Goal: Find specific page/section

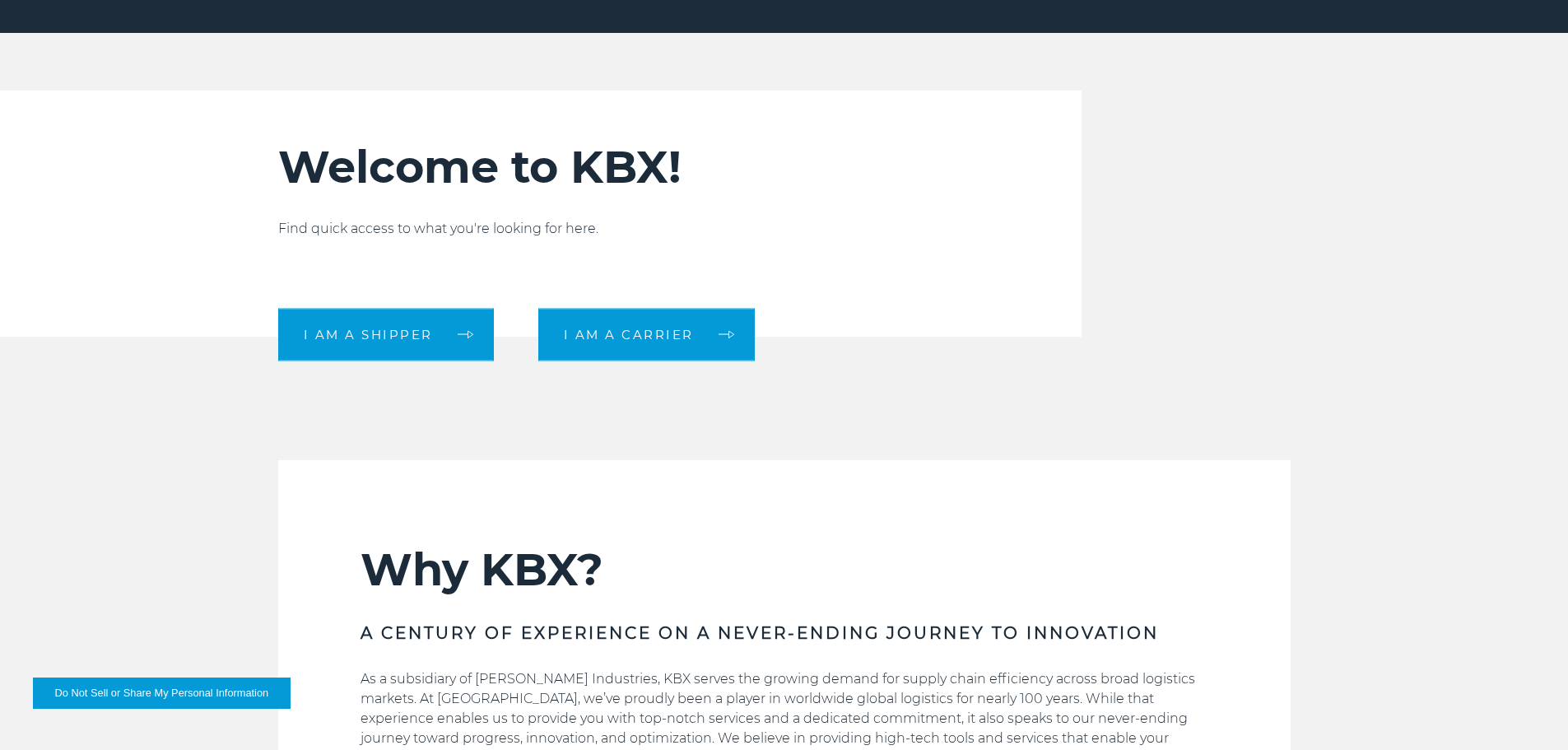
scroll to position [494, 0]
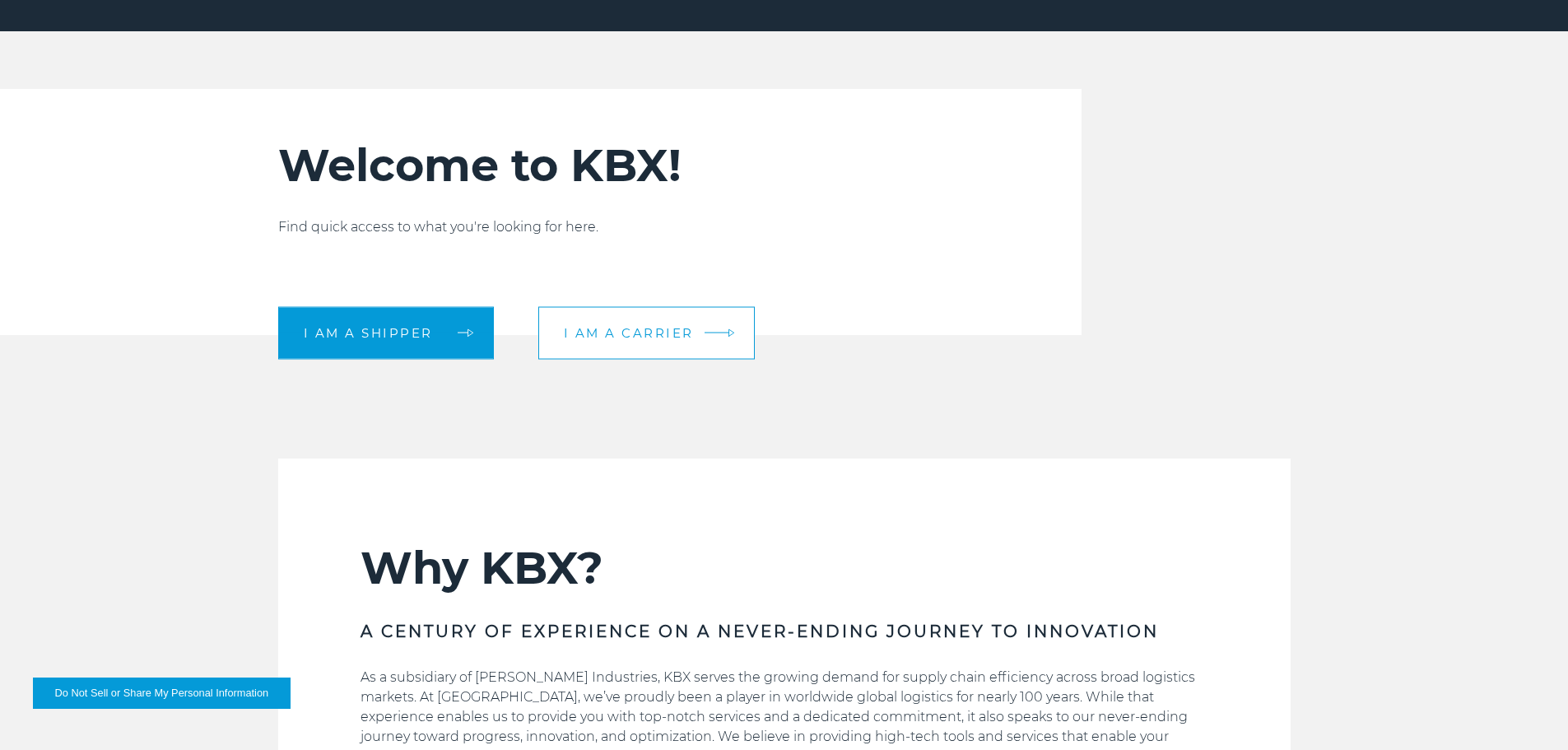
click at [651, 331] on span "I am a carrier" at bounding box center [629, 333] width 130 height 12
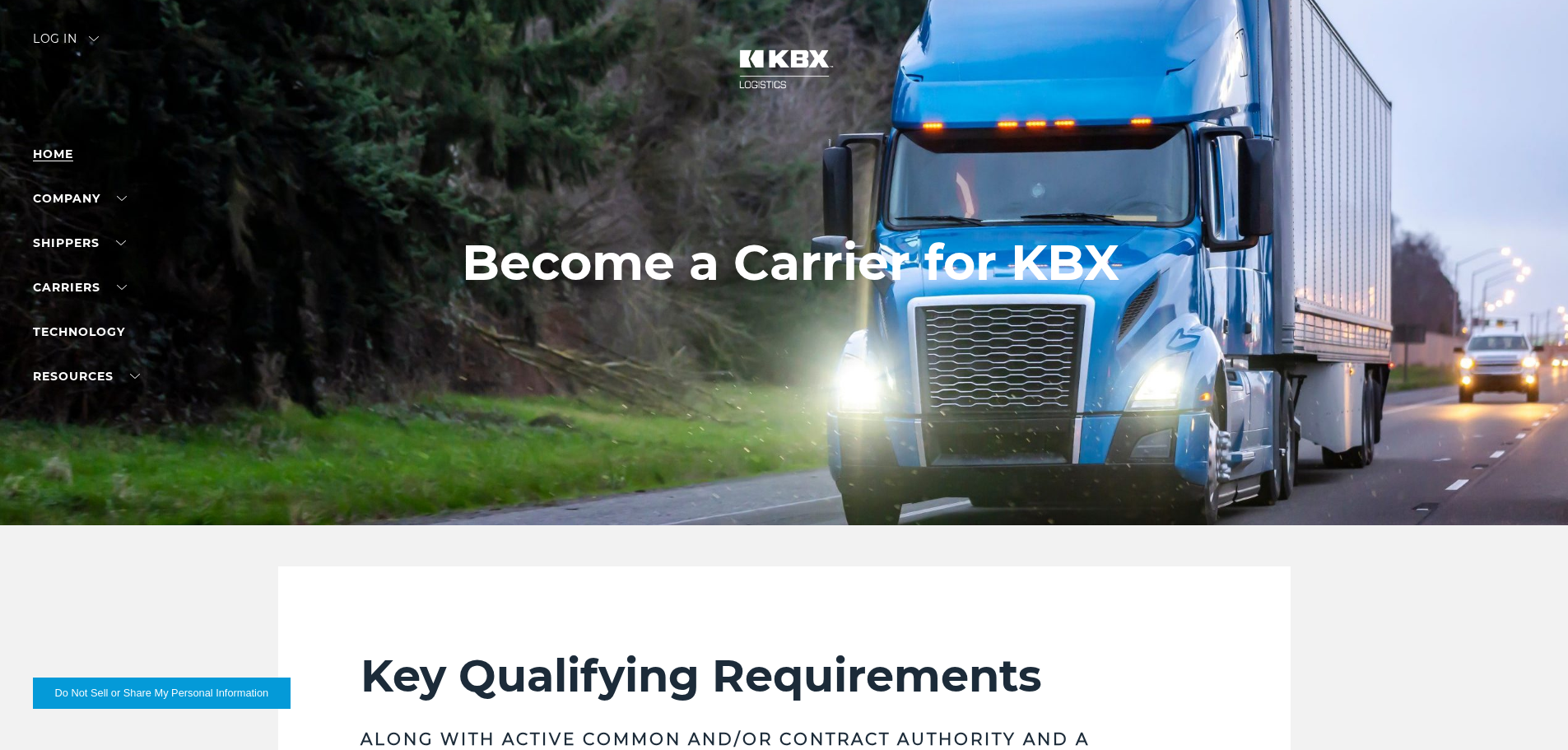
click at [59, 152] on link "Home" at bounding box center [53, 153] width 40 height 15
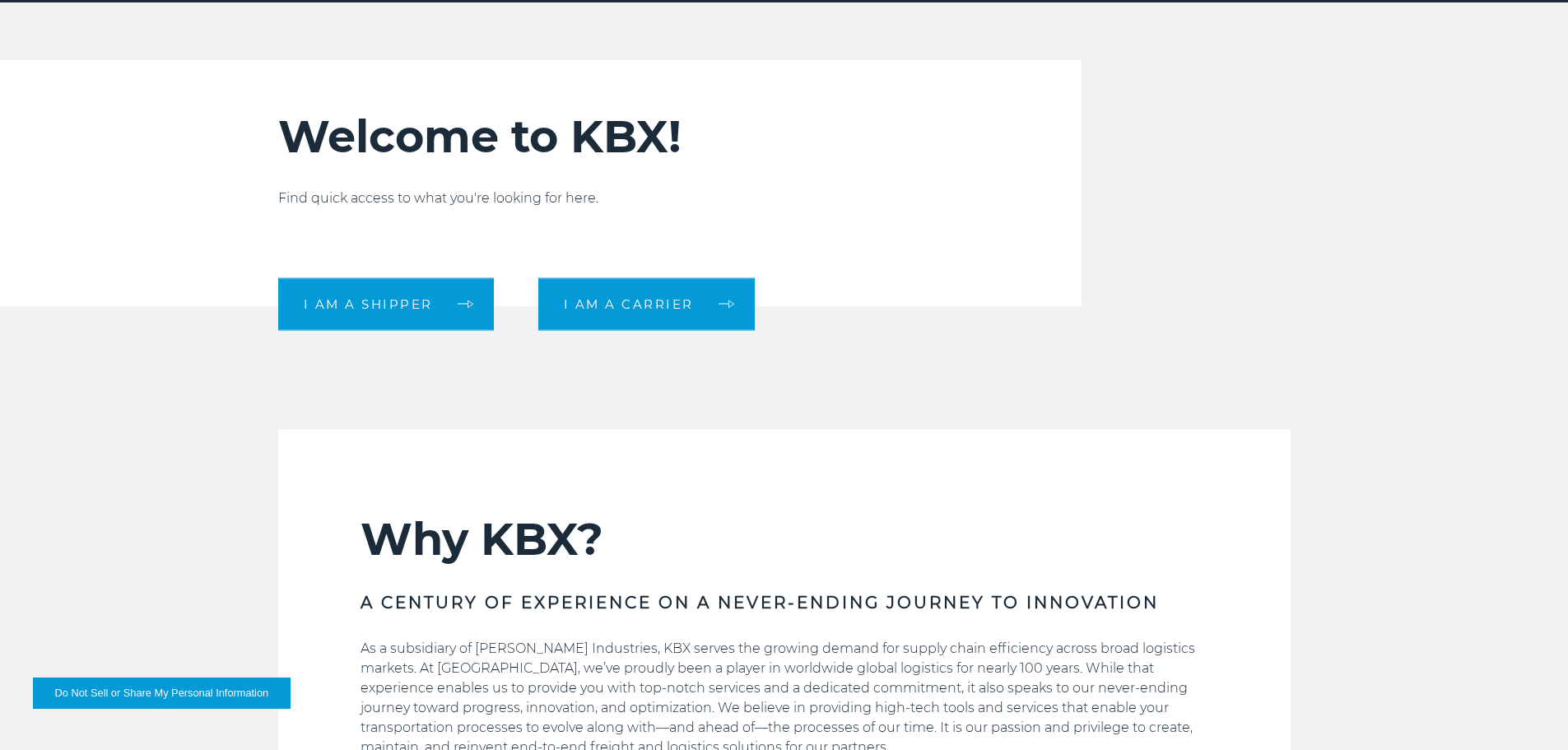
scroll to position [380, 0]
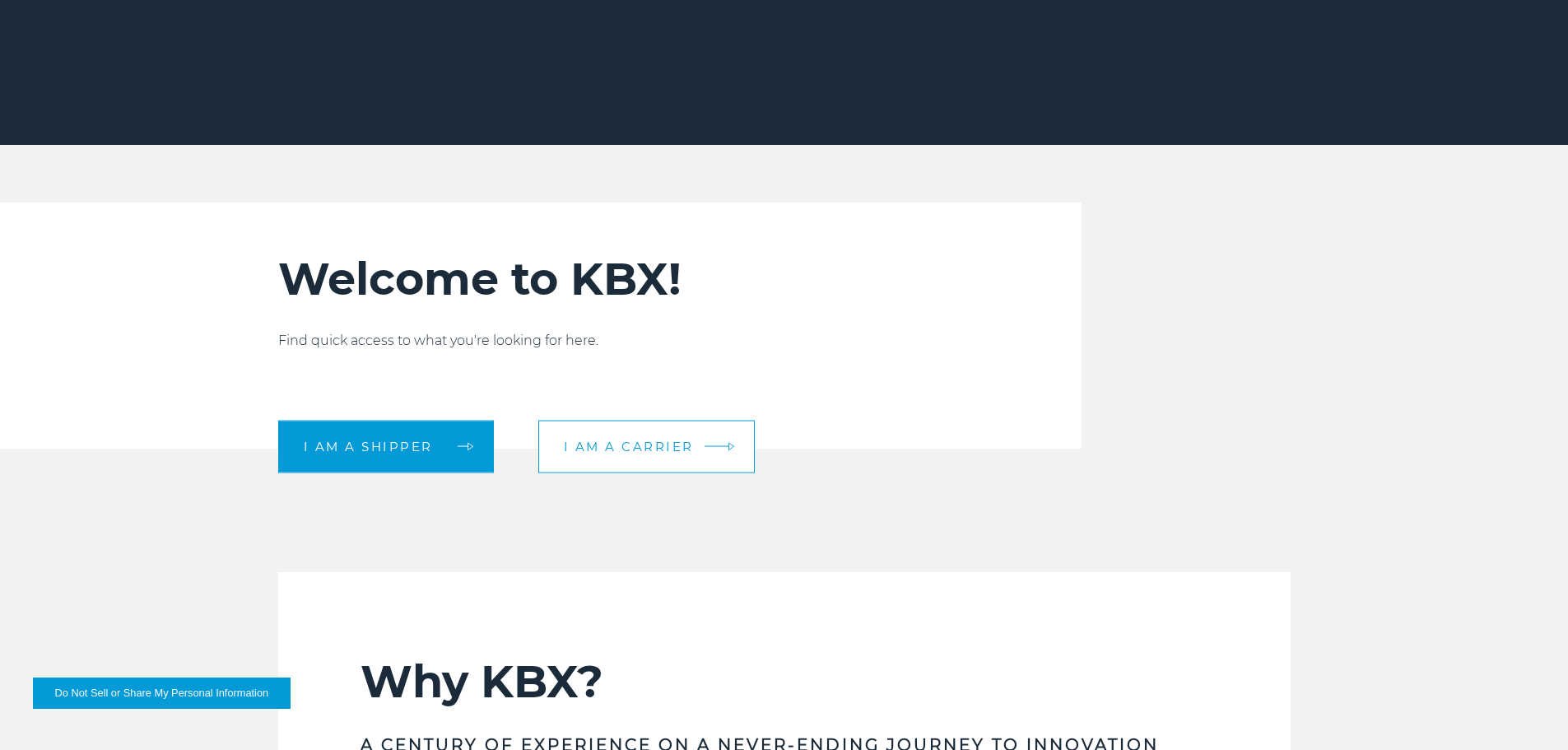
click at [663, 441] on span "I am a carrier" at bounding box center [629, 447] width 130 height 12
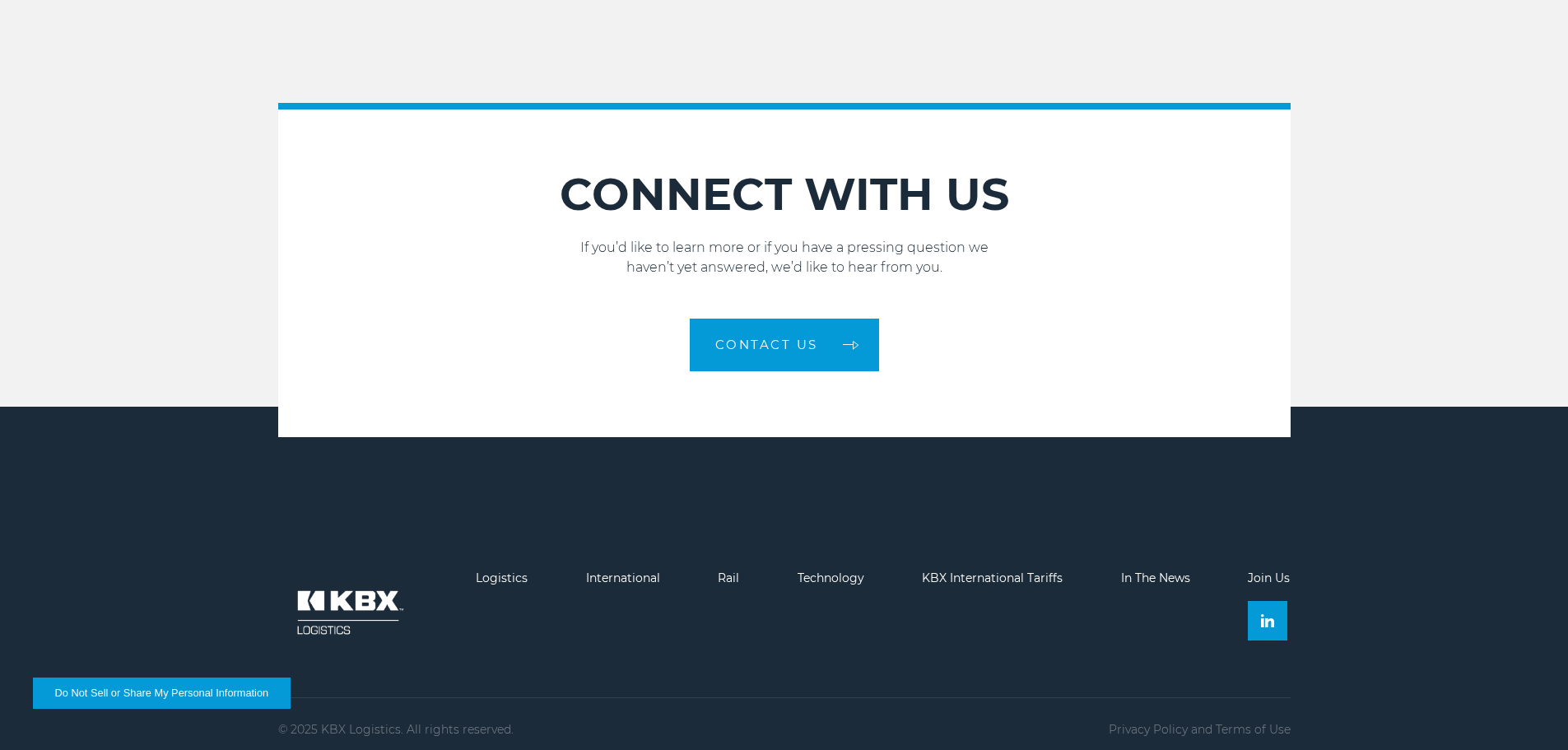
scroll to position [2402, 0]
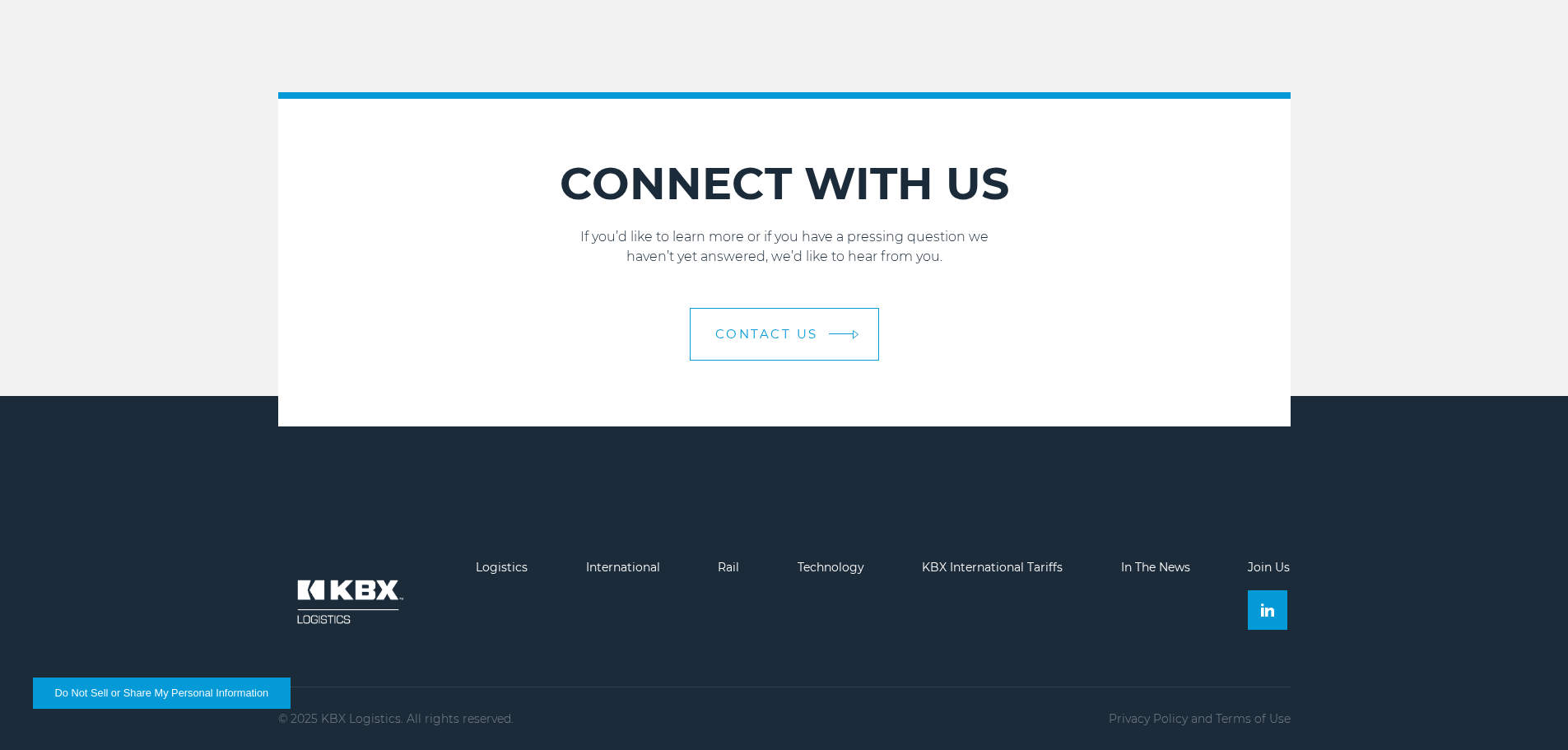
click at [721, 333] on span "Contact Us" at bounding box center [766, 334] width 102 height 12
